Goal: Transaction & Acquisition: Purchase product/service

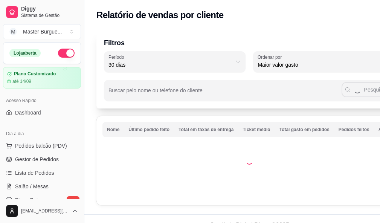
select select "30"
select select "HIGHEST_TOTAL_SPENT_WITH_ORDERS"
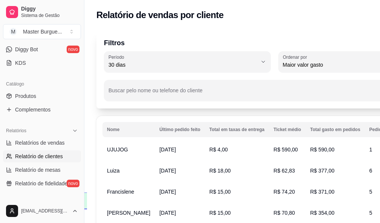
scroll to position [38, 0]
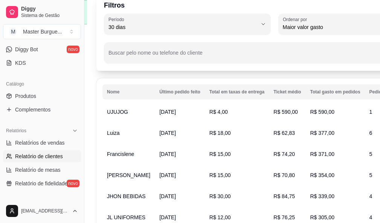
click at [116, 132] on span "Luiza" at bounding box center [113, 133] width 12 height 6
click at [218, 132] on td "R$ 18,00" at bounding box center [237, 132] width 64 height 21
click at [307, 91] on th "Total gasto em pedidos" at bounding box center [334, 91] width 59 height 15
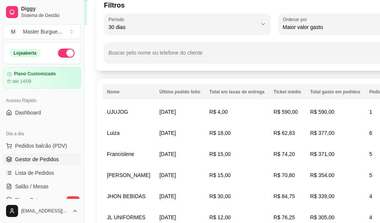
click at [46, 161] on span "Gestor de Pedidos" at bounding box center [37, 159] width 44 height 8
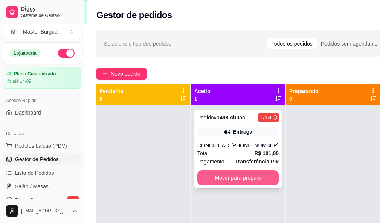
click at [225, 177] on button "Mover para preparo" at bounding box center [237, 177] width 81 height 15
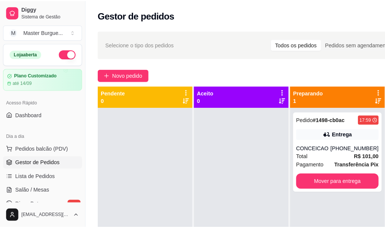
scroll to position [27, 0]
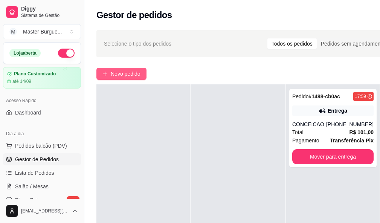
click at [112, 73] on span "Novo pedido" at bounding box center [126, 74] width 30 height 8
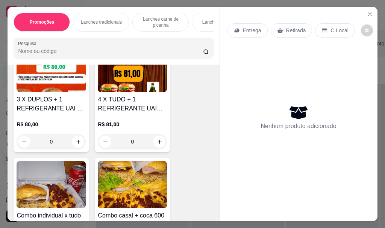
scroll to position [903, 0]
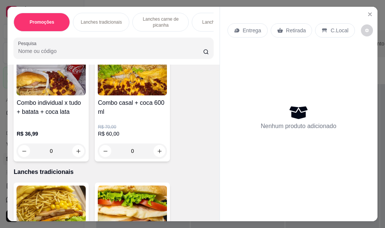
click at [61, 90] on img at bounding box center [51, 72] width 69 height 47
click at [77, 150] on button "increase-product-quantity" at bounding box center [78, 151] width 12 height 12
type input "1"
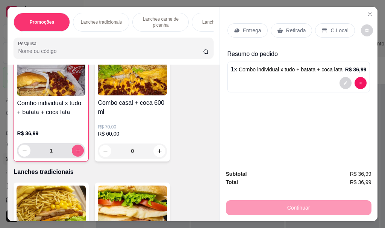
scroll to position [903, 0]
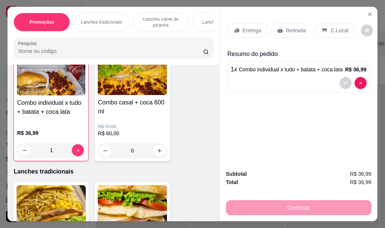
click at [286, 30] on p "Retirada" at bounding box center [296, 31] width 20 height 8
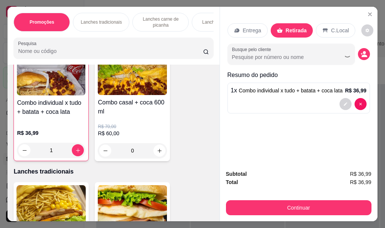
click at [304, 214] on div "Subtotal R$ 36,99 Total R$ 36,99 Continuar" at bounding box center [299, 193] width 158 height 58
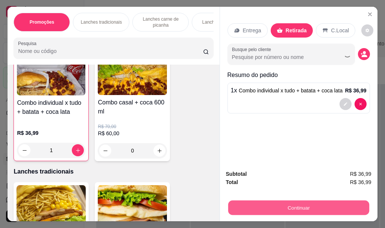
click at [304, 204] on button "Continuar" at bounding box center [298, 208] width 141 height 15
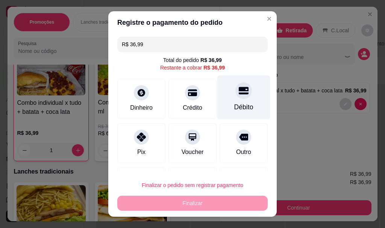
click at [236, 99] on div at bounding box center [244, 91] width 17 height 17
type input "R$ 0,00"
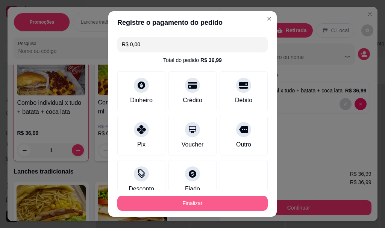
click at [215, 201] on button "Finalizar" at bounding box center [192, 203] width 150 height 15
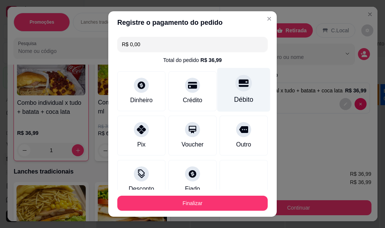
click at [217, 88] on div "Débito" at bounding box center [243, 90] width 53 height 44
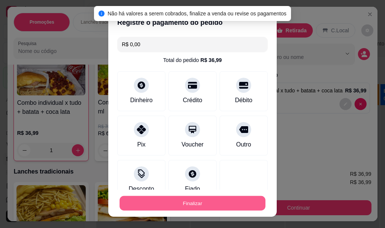
click at [169, 203] on button "Finalizar" at bounding box center [193, 203] width 146 height 15
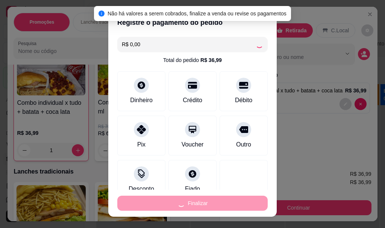
type input "0"
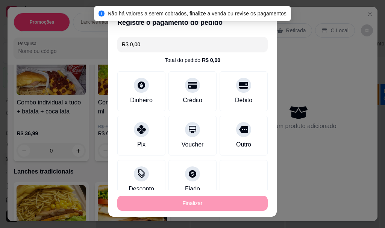
type input "-R$ 36,99"
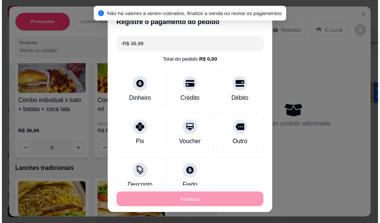
scroll to position [903, 0]
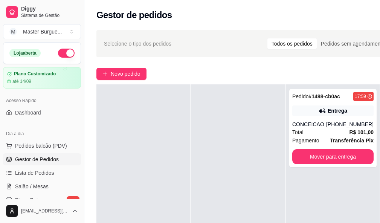
scroll to position [0, 84]
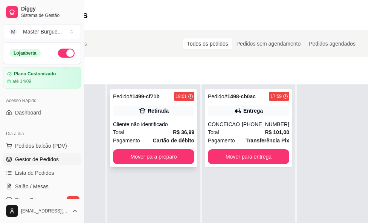
click at [170, 136] on span "Cartão de débito" at bounding box center [173, 140] width 41 height 8
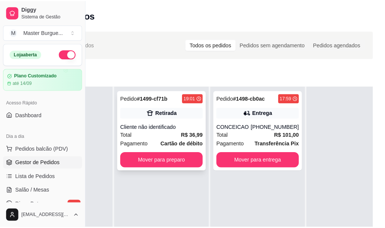
scroll to position [0, 79]
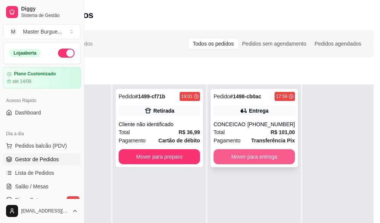
click at [260, 154] on button "Mover para entrega" at bounding box center [253, 156] width 81 height 15
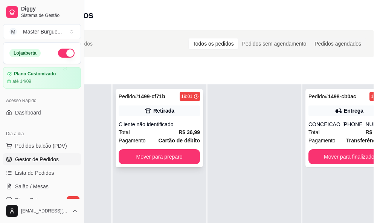
click at [156, 120] on div "Cliente não identificado" at bounding box center [159, 124] width 81 height 8
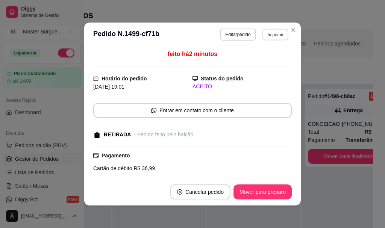
click at [268, 32] on button "Imprimir" at bounding box center [276, 35] width 26 height 12
click at [266, 64] on button "IMPRESSORA" at bounding box center [259, 61] width 55 height 12
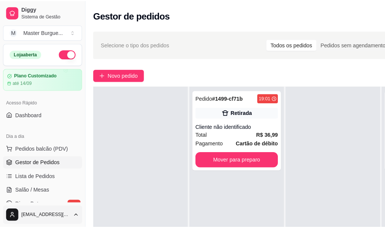
scroll to position [0, 0]
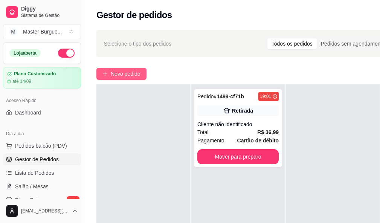
click at [111, 72] on span "Novo pedido" at bounding box center [126, 74] width 30 height 8
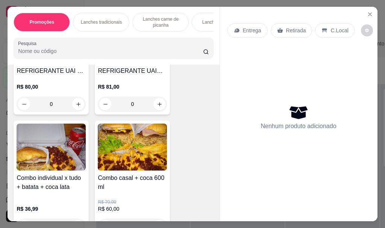
scroll to position [903, 0]
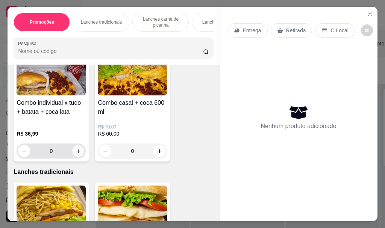
click at [80, 156] on button "increase-product-quantity" at bounding box center [79, 152] width 12 height 12
type input "1"
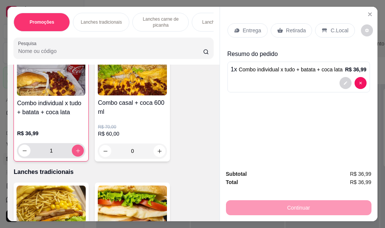
scroll to position [903, 0]
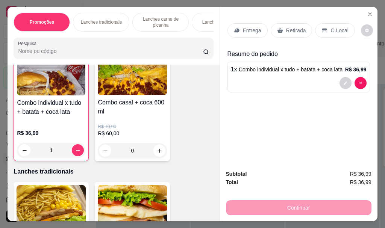
click at [236, 32] on div "Entrega" at bounding box center [248, 30] width 40 height 14
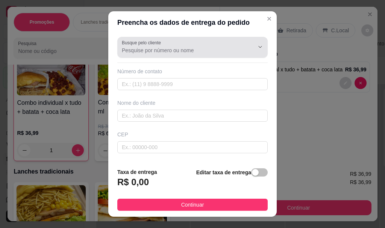
click at [180, 49] on input "Busque pelo cliente" at bounding box center [182, 51] width 120 height 8
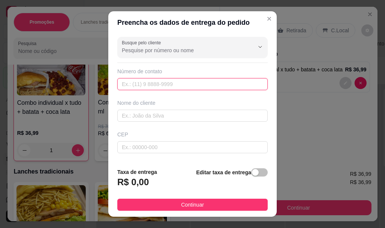
click at [176, 81] on input "text" at bounding box center [192, 84] width 150 height 12
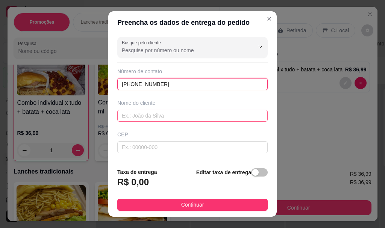
type input "[PHONE_NUMBER]"
click at [204, 116] on input "text" at bounding box center [192, 116] width 150 height 12
click at [173, 112] on input "text" at bounding box center [192, 116] width 150 height 12
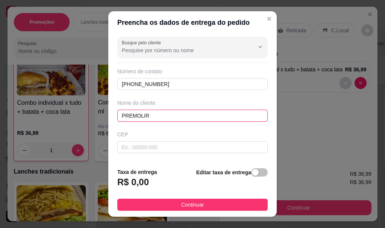
scroll to position [38, 0]
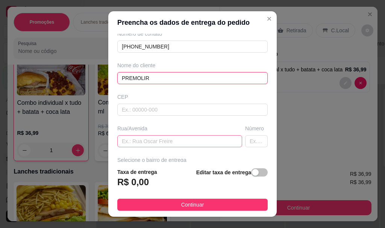
type input "PREMOLIR"
click at [157, 146] on input "text" at bounding box center [179, 141] width 125 height 12
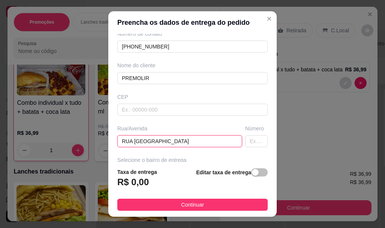
type input "RUA [GEOGRAPHIC_DATA]"
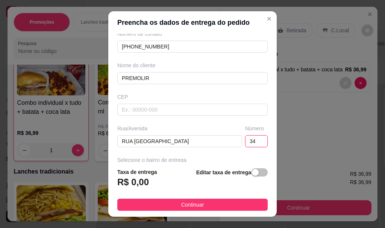
scroll to position [113, 0]
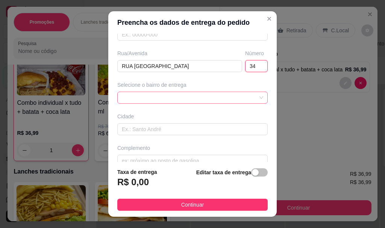
click at [146, 103] on div at bounding box center [192, 98] width 150 height 12
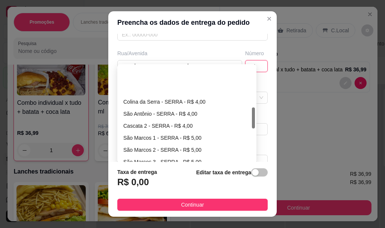
scroll to position [188, 0]
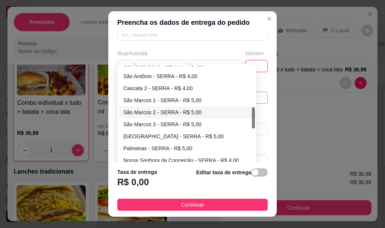
type input "34"
click at [157, 114] on div "São Marcos 2 - SERRA - R$ 5,00" at bounding box center [186, 112] width 127 height 8
type input "SERRA"
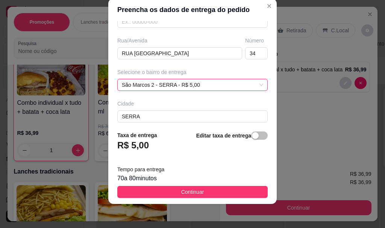
scroll to position [149, 0]
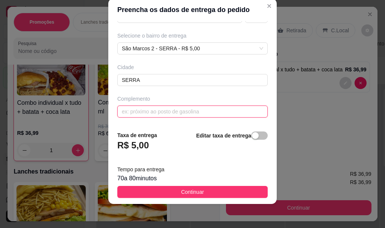
click at [138, 109] on input "text" at bounding box center [192, 112] width 150 height 12
type input "FICA DE FRENTE A CRECHE DE SÃO MARCOS"
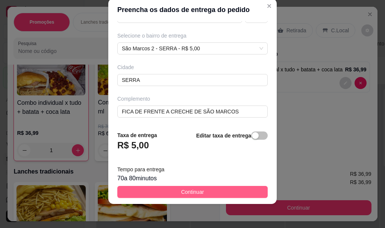
click at [227, 191] on button "Continuar" at bounding box center [192, 192] width 150 height 12
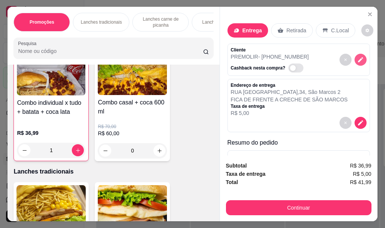
click at [358, 57] on icon "decrease-product-quantity" at bounding box center [360, 59] width 5 height 5
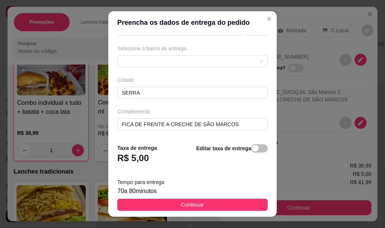
scroll to position [13, 0]
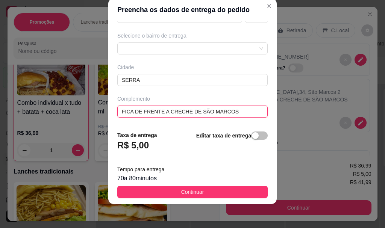
click at [231, 116] on input "FICA DE FRENTE A CRECHE DE SÃO MARCOS" at bounding box center [192, 112] width 150 height 12
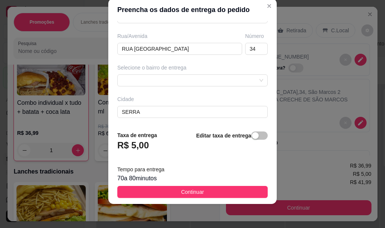
scroll to position [126, 0]
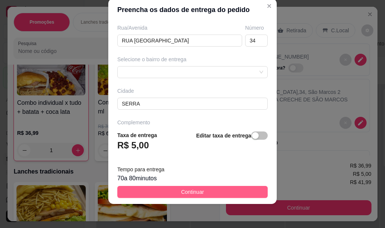
type input "FICA DE FRENTE A CRECHE DE SÃO MARCOS. FICA NO BAR DO [GEOGRAPHIC_DATA]"
click at [204, 186] on button "Continuar" at bounding box center [192, 192] width 150 height 12
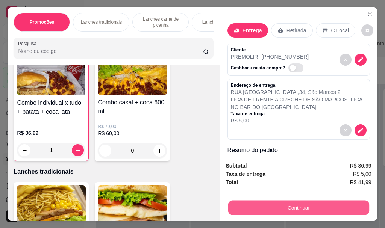
click at [297, 207] on button "Continuar" at bounding box center [298, 208] width 141 height 15
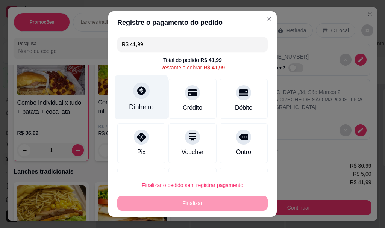
click at [133, 104] on div "Dinheiro" at bounding box center [141, 108] width 25 height 10
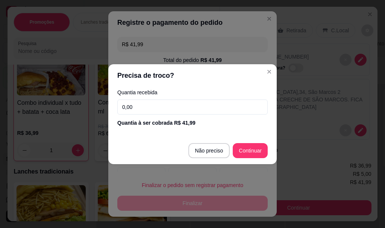
click at [149, 105] on input "0,00" at bounding box center [192, 107] width 150 height 15
type input "R$ 0,00"
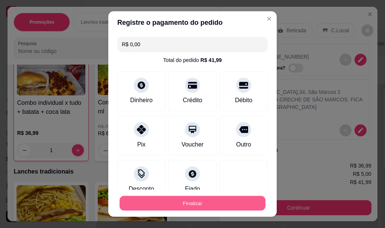
click at [207, 199] on button "Finalizar" at bounding box center [193, 203] width 146 height 15
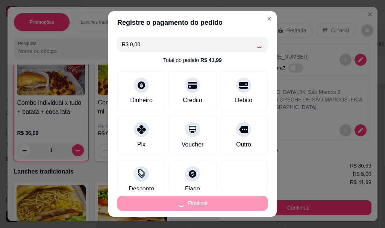
type input "0"
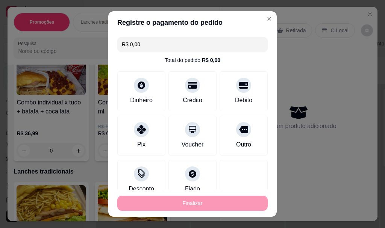
type input "-R$ 41,99"
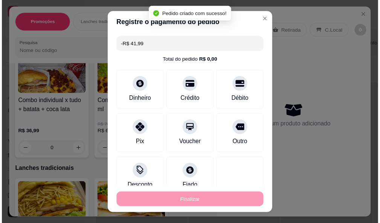
scroll to position [903, 0]
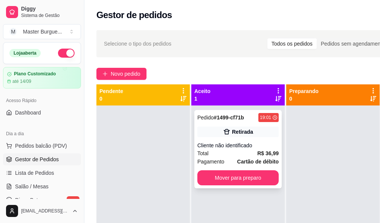
scroll to position [27, 0]
